Goal: Task Accomplishment & Management: Manage account settings

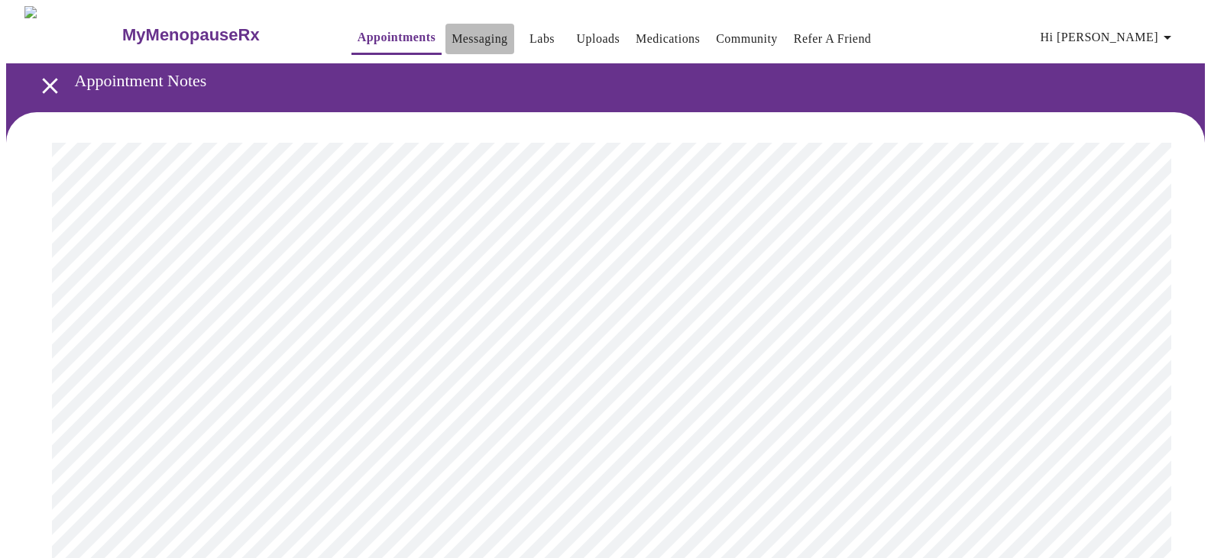
click at [459, 39] on link "Messaging" at bounding box center [479, 38] width 56 height 21
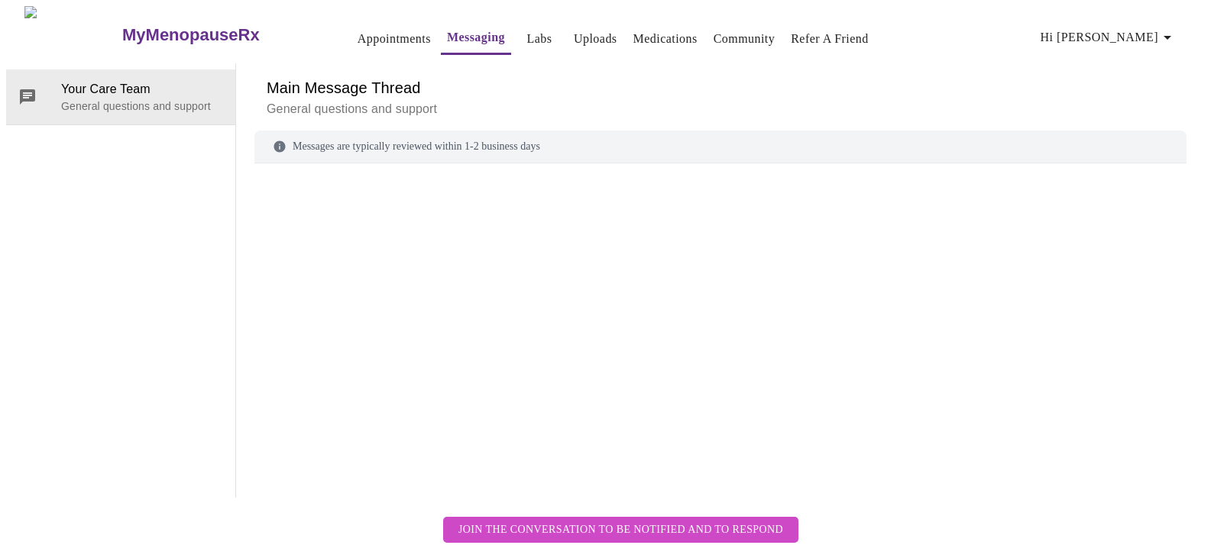
scroll to position [57, 0]
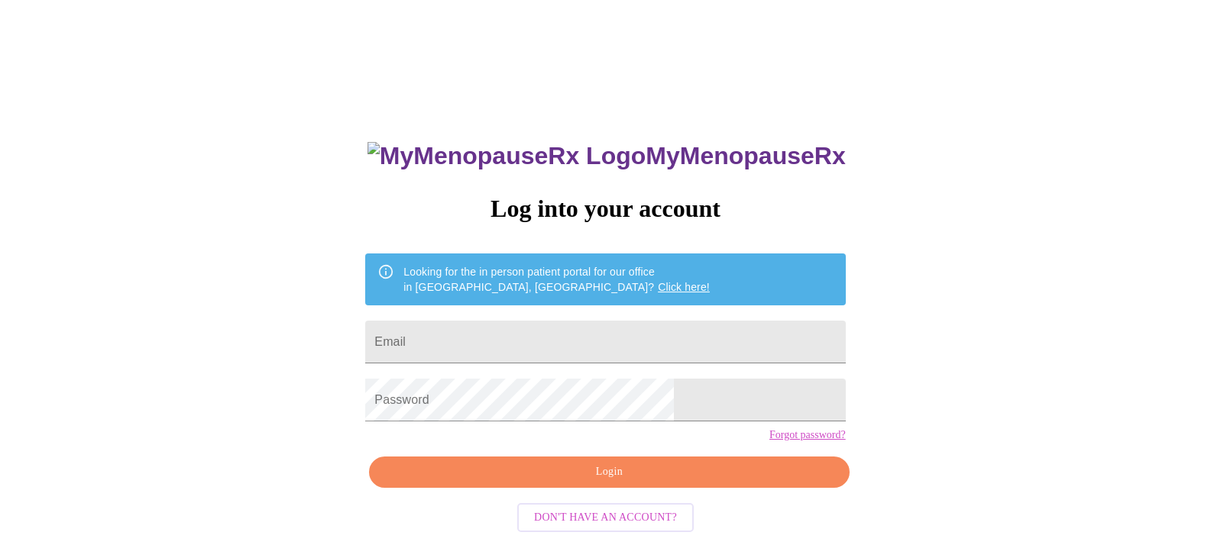
scroll to position [15, 0]
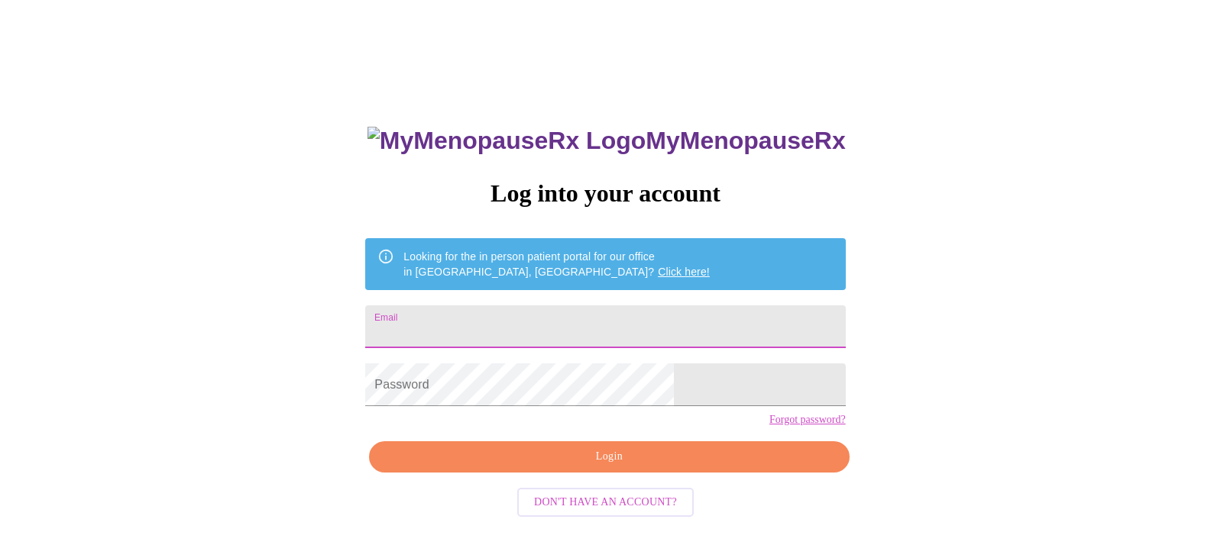
click at [518, 325] on input "Email" at bounding box center [605, 327] width 480 height 43
type input "[EMAIL_ADDRESS][DOMAIN_NAME]"
click at [608, 500] on div "MyMenopauseRx Log into your account Looking for the in person patient portal fo…" at bounding box center [605, 381] width 510 height 558
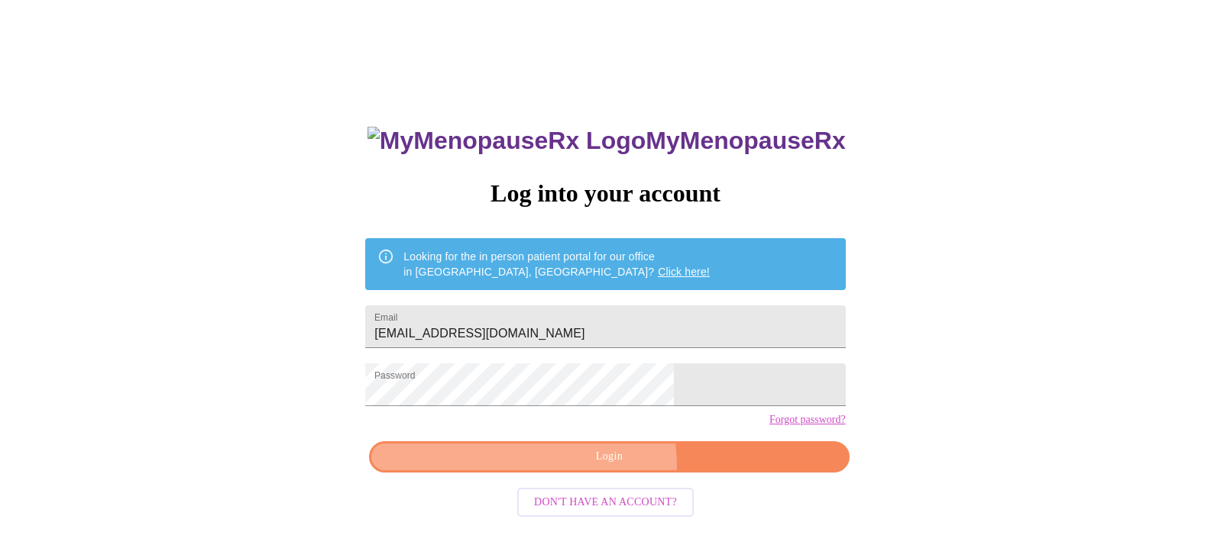
click at [606, 467] on span "Login" at bounding box center [608, 457] width 445 height 19
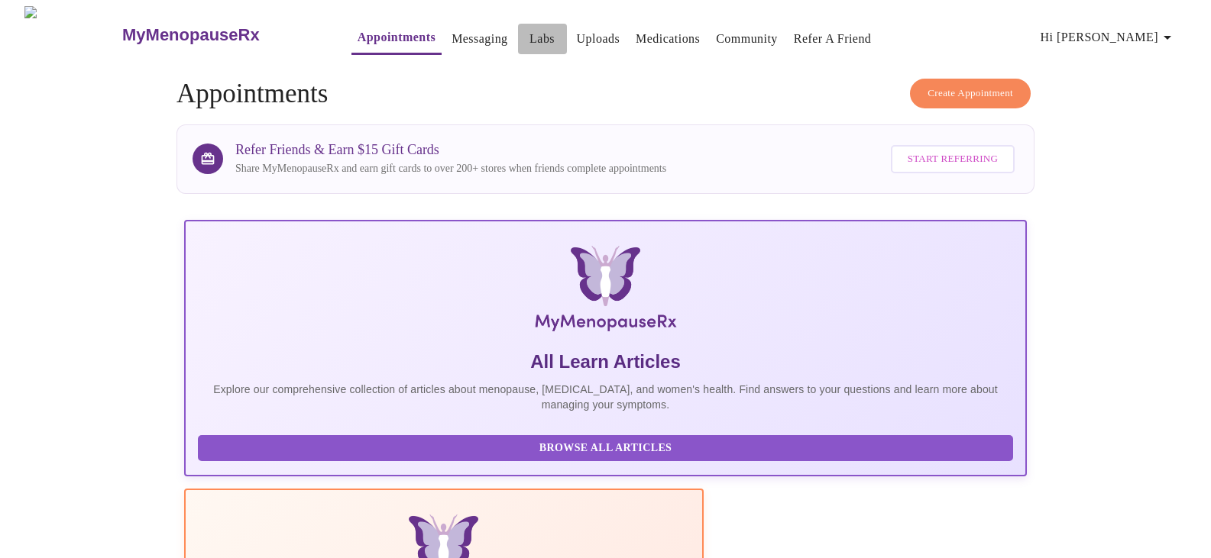
click at [529, 37] on link "Labs" at bounding box center [541, 38] width 25 height 21
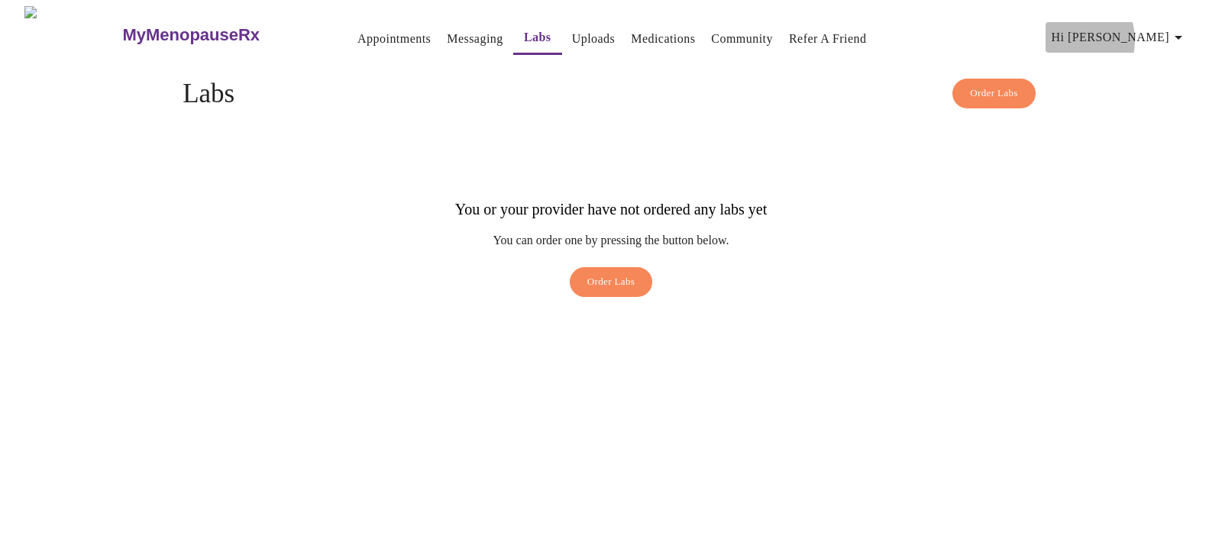
click at [1132, 34] on span "Hi [PERSON_NAME]" at bounding box center [1120, 37] width 136 height 21
